Goal: Task Accomplishment & Management: Manage account settings

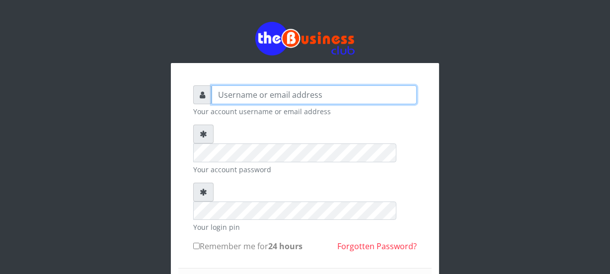
type input "Nacybaby"
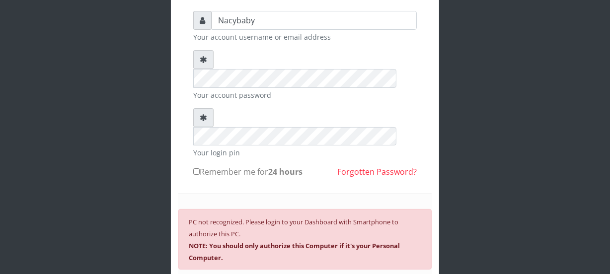
scroll to position [75, 0]
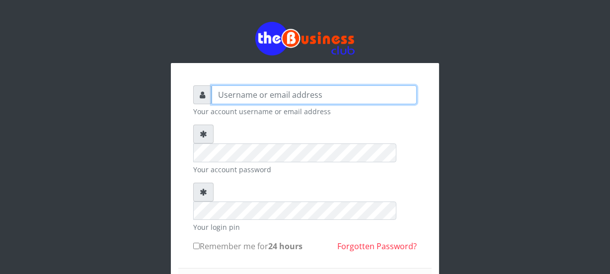
type input "Nacybaby"
